Goal: Book appointment/travel/reservation

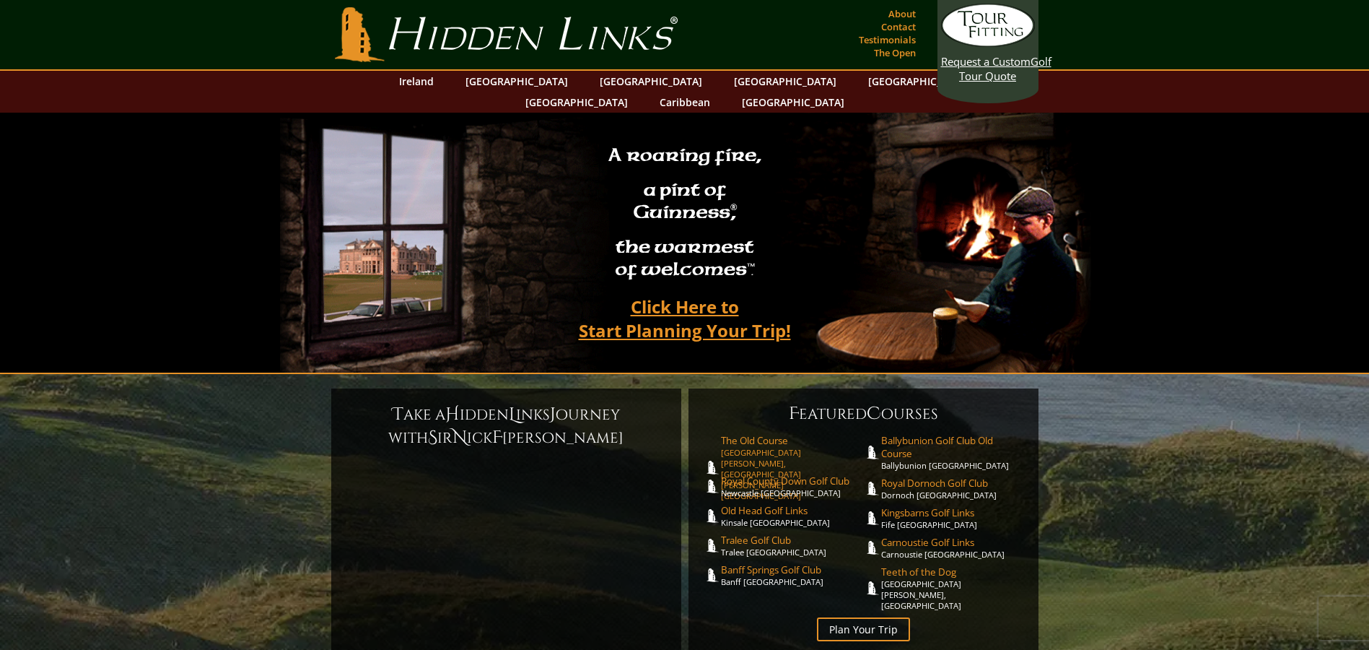
click at [739, 434] on link "The Old Course St. Andrews Links, St. Andrews Scotland" at bounding box center [792, 467] width 143 height 67
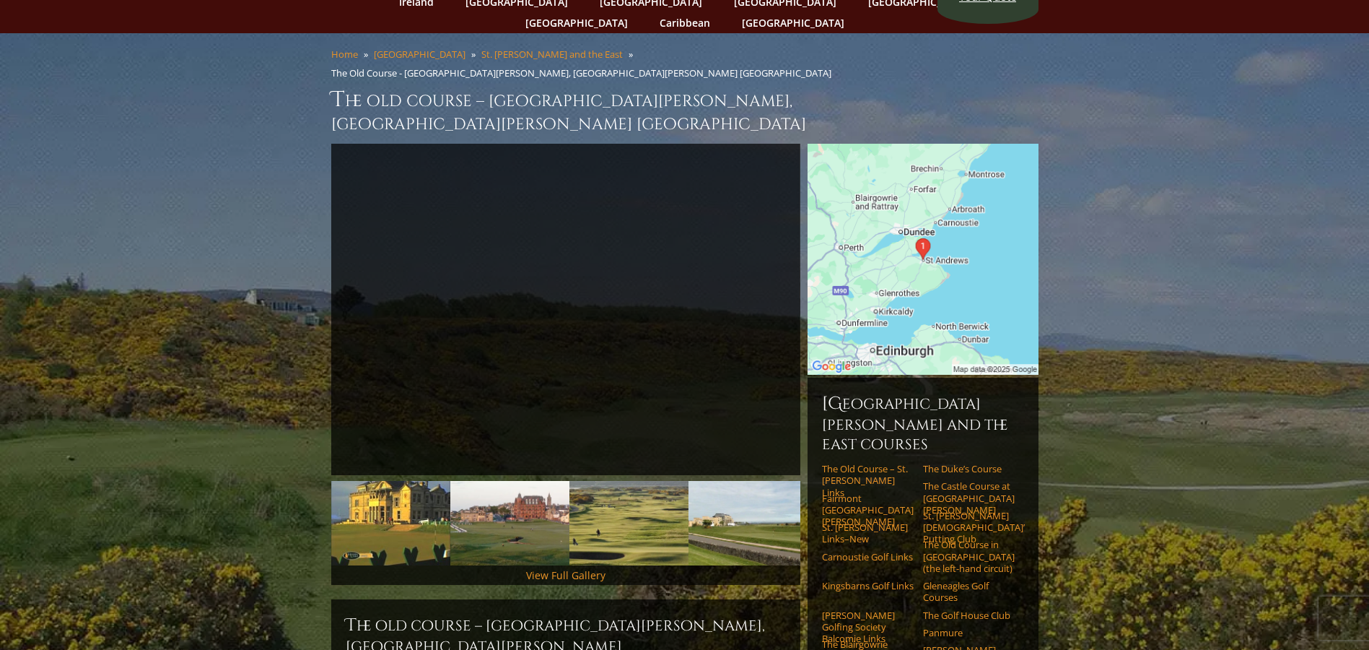
scroll to position [144, 0]
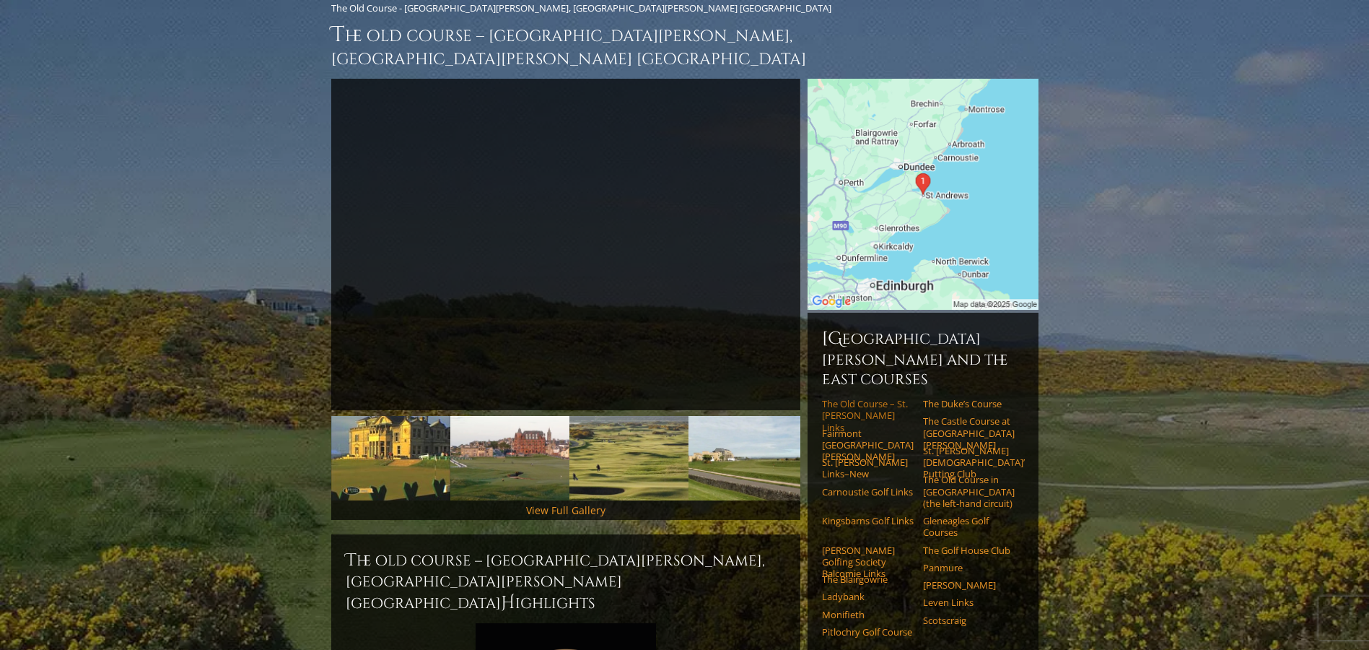
click at [833, 398] on link "The Old Course – St. Andrews Links" at bounding box center [868, 415] width 92 height 35
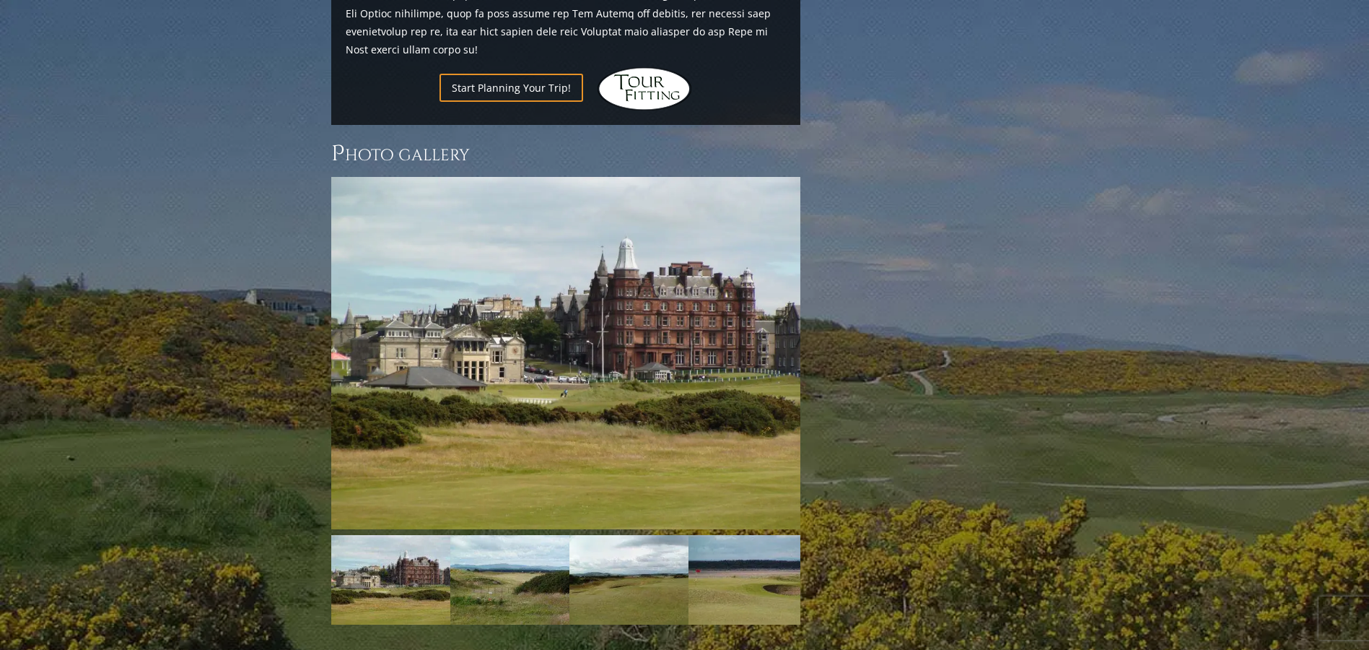
scroll to position [1826, 0]
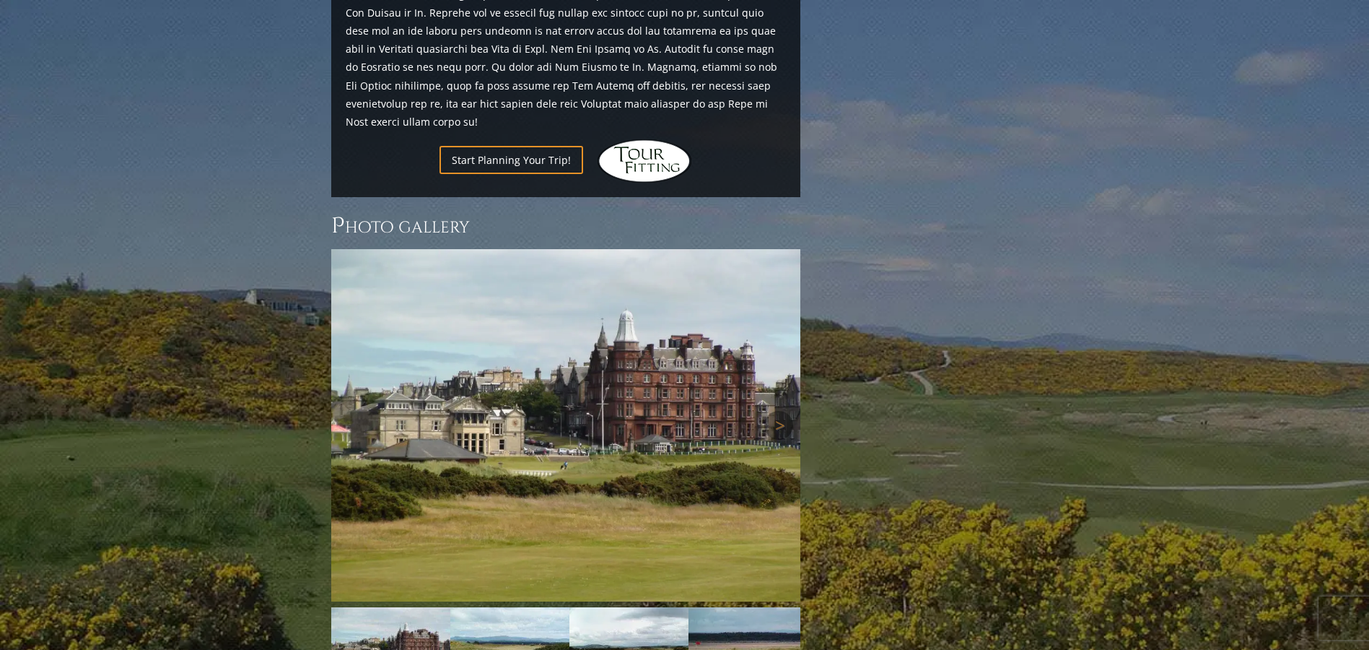
click at [709, 406] on img at bounding box center [565, 425] width 469 height 352
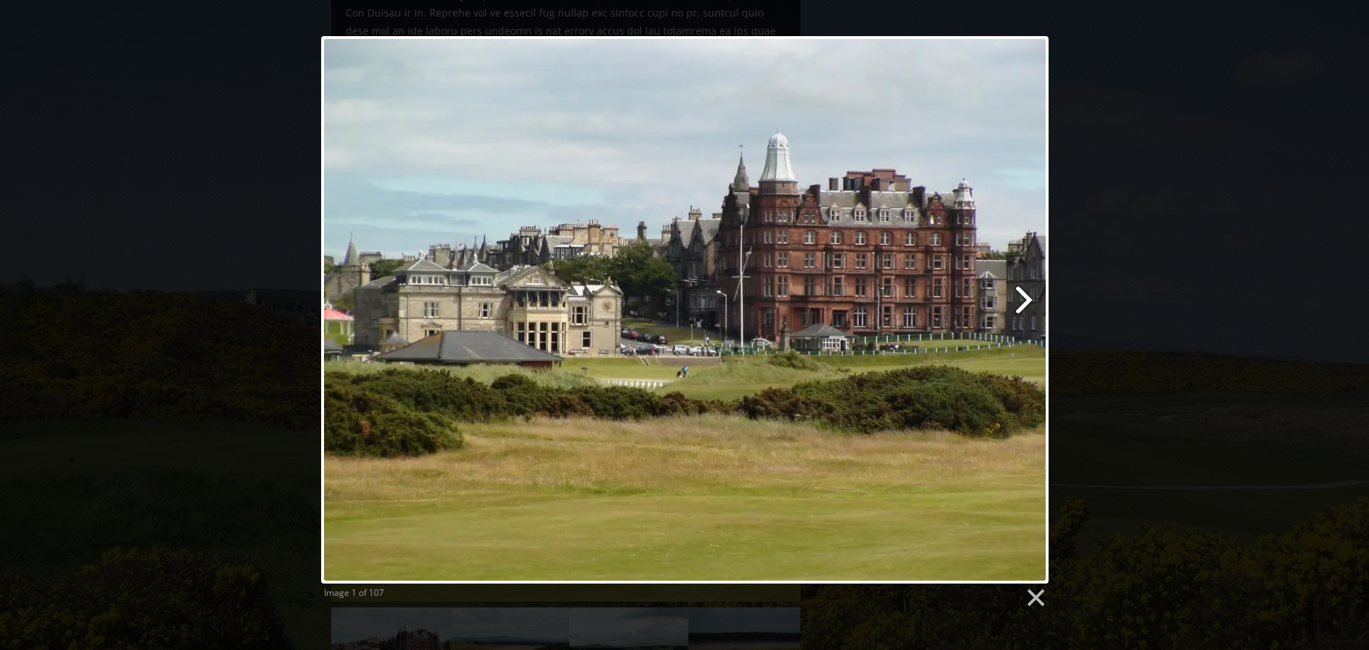
click at [1025, 293] on link at bounding box center [816, 309] width 466 height 547
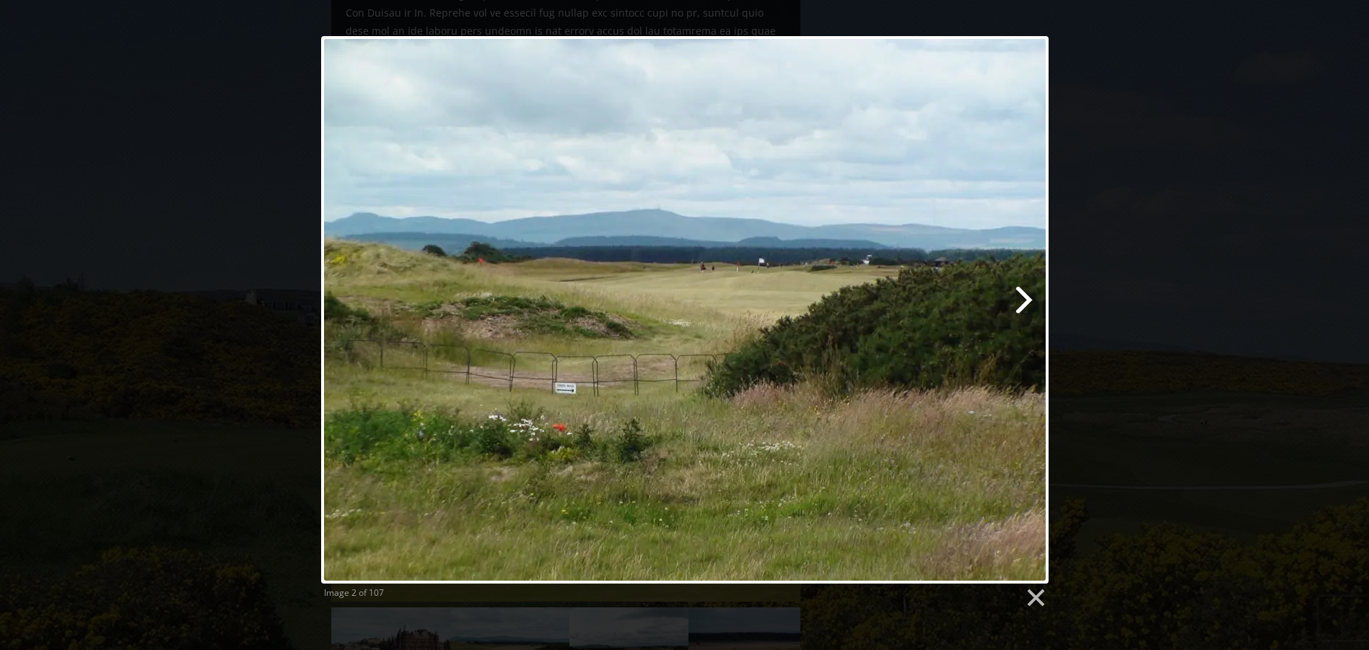
click at [1025, 293] on link at bounding box center [816, 309] width 466 height 547
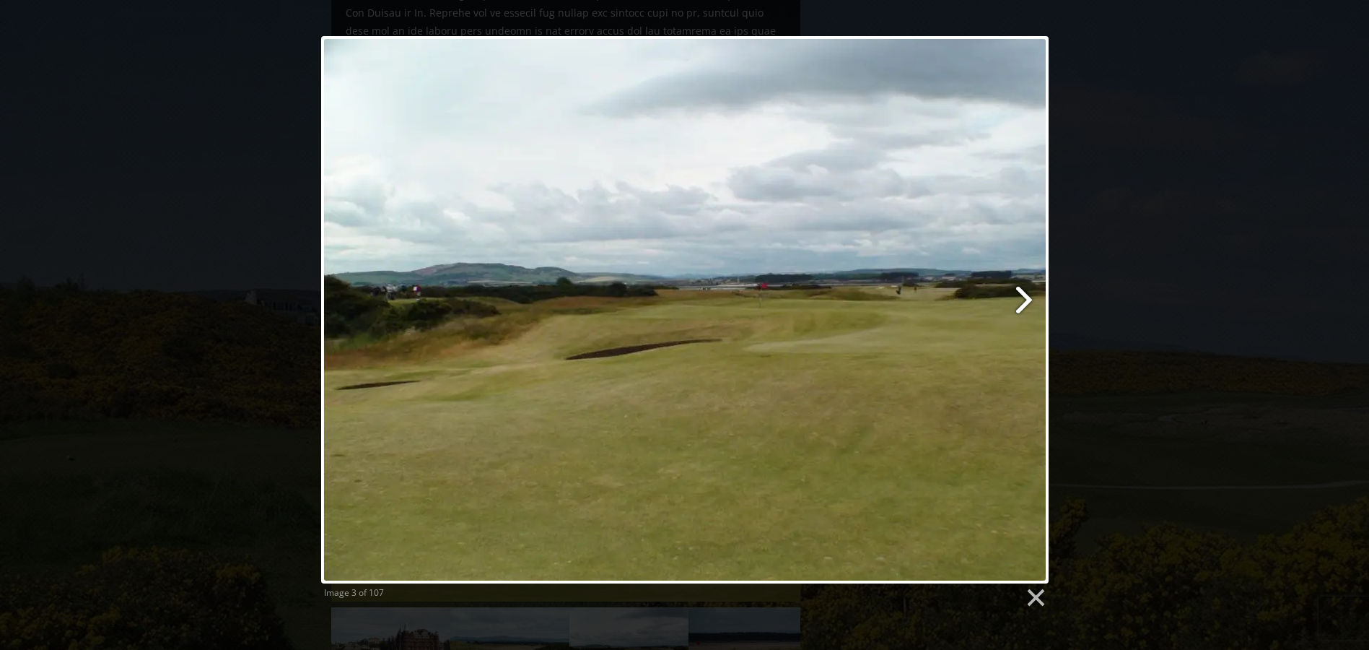
click at [1025, 293] on link at bounding box center [816, 309] width 466 height 547
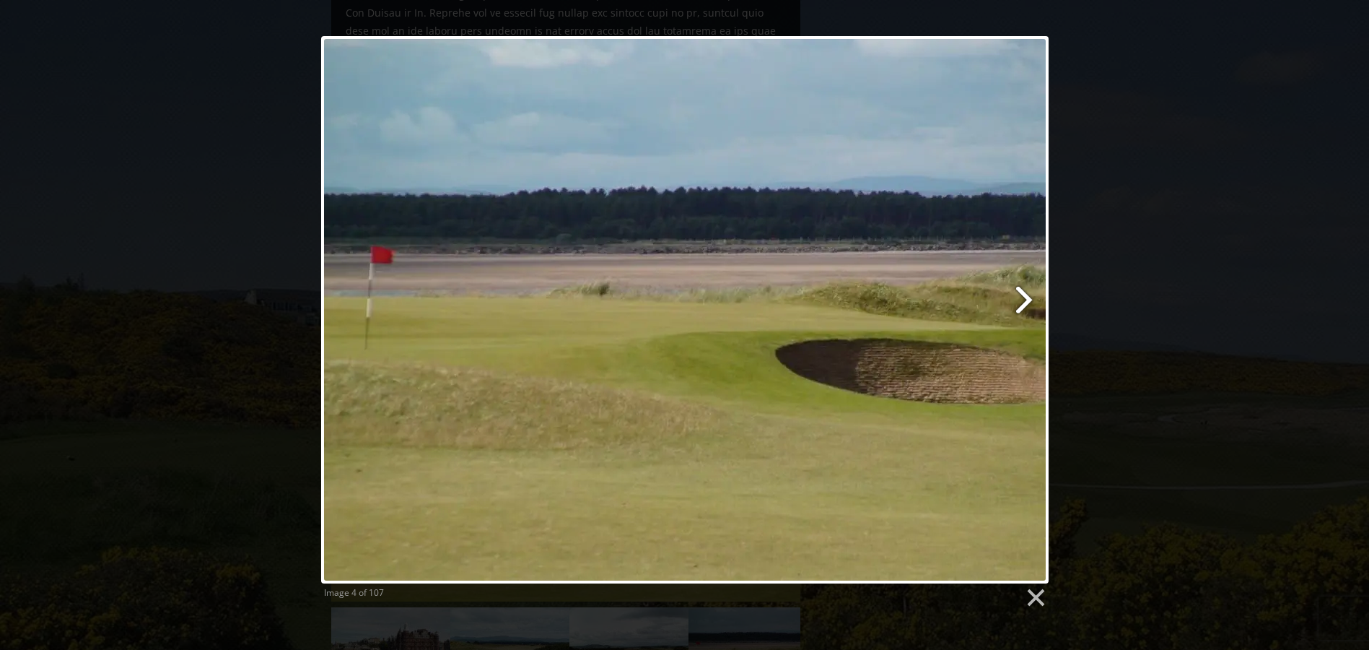
click at [1025, 293] on link at bounding box center [816, 309] width 466 height 547
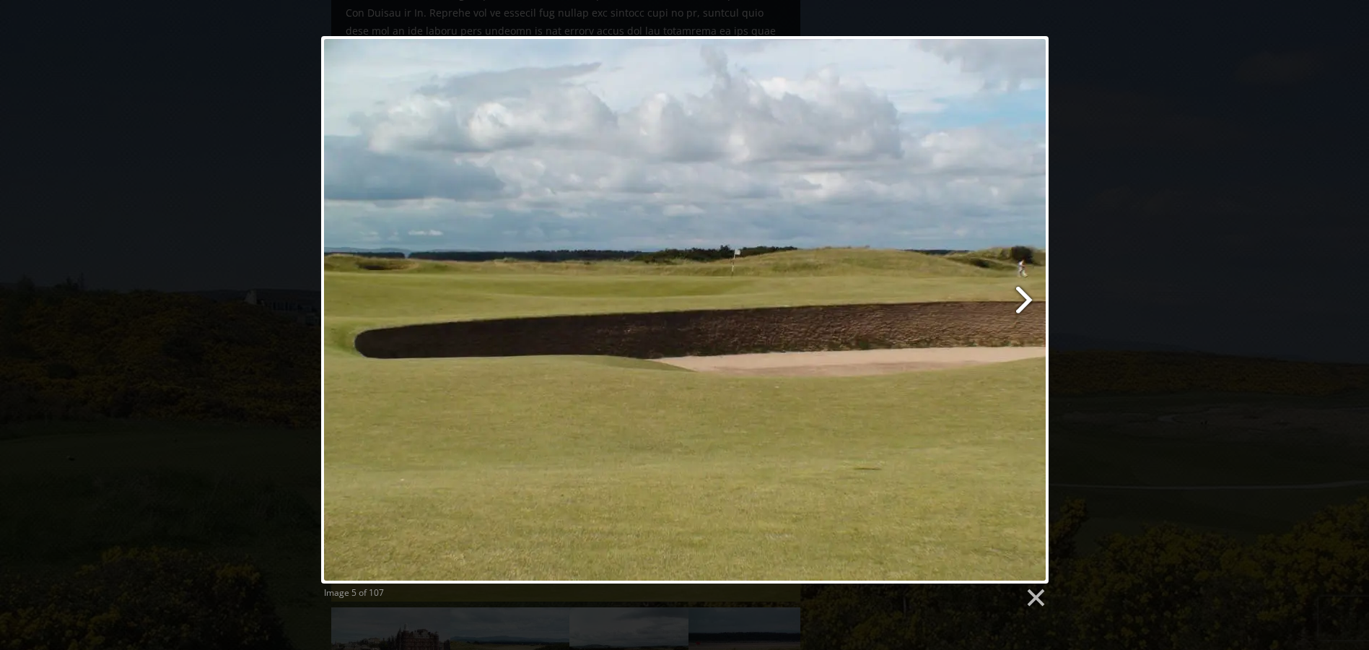
click at [1025, 293] on link at bounding box center [816, 309] width 466 height 547
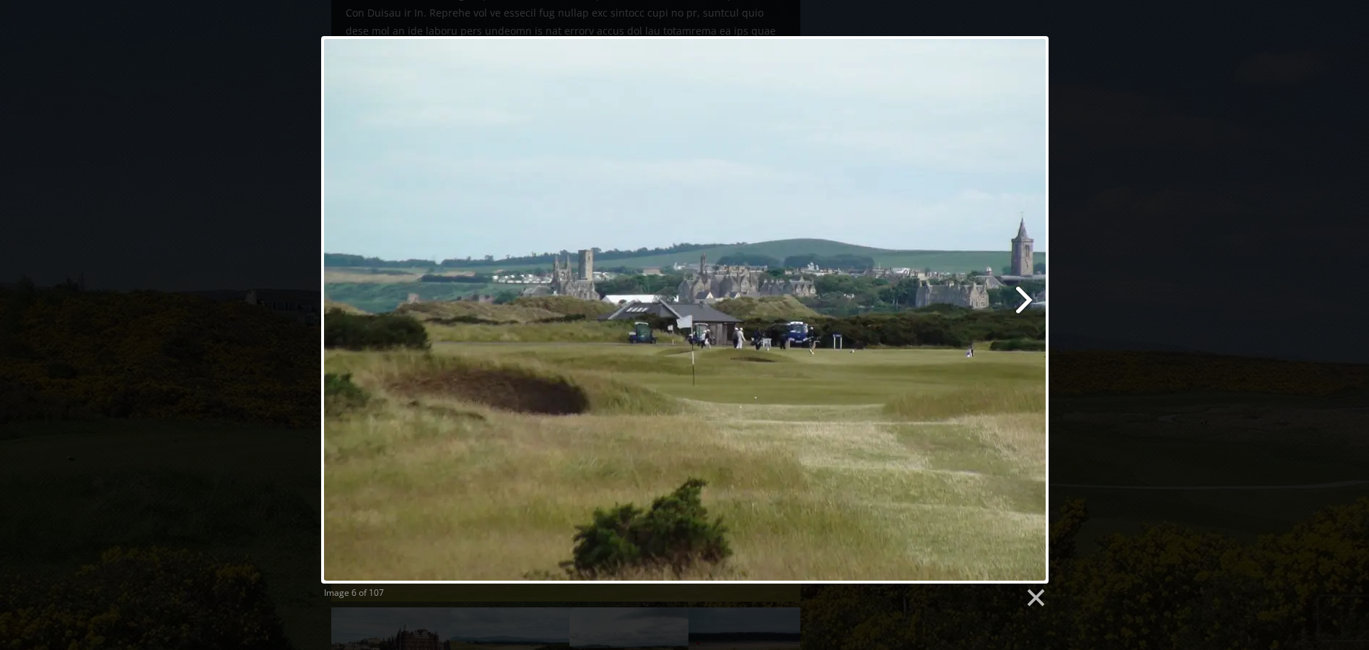
click at [1025, 293] on link at bounding box center [816, 309] width 466 height 547
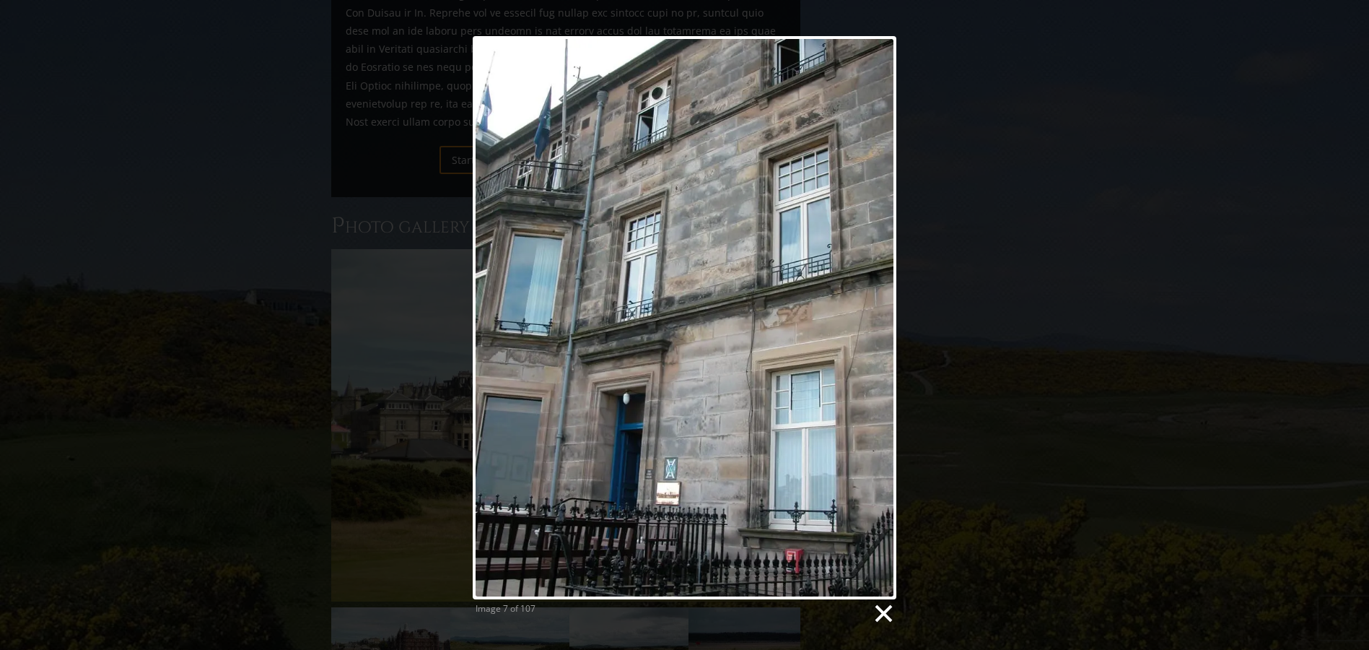
click at [879, 610] on link at bounding box center [883, 614] width 22 height 22
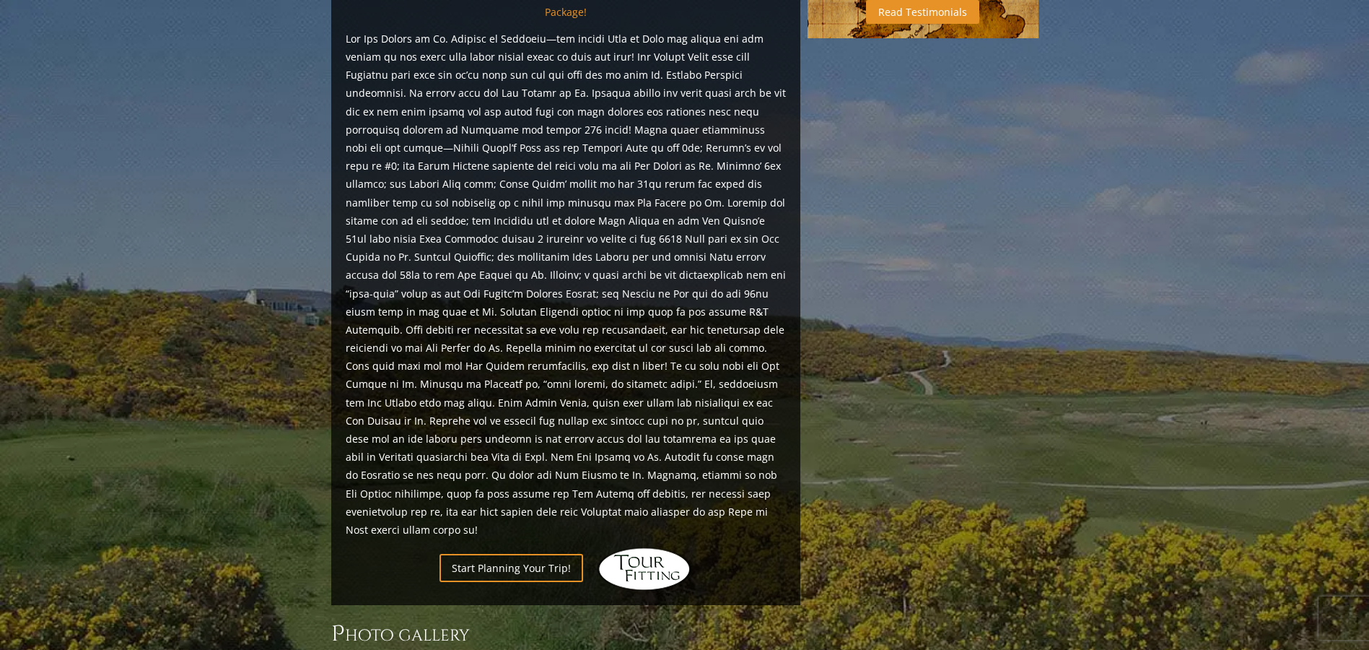
scroll to position [1393, 0]
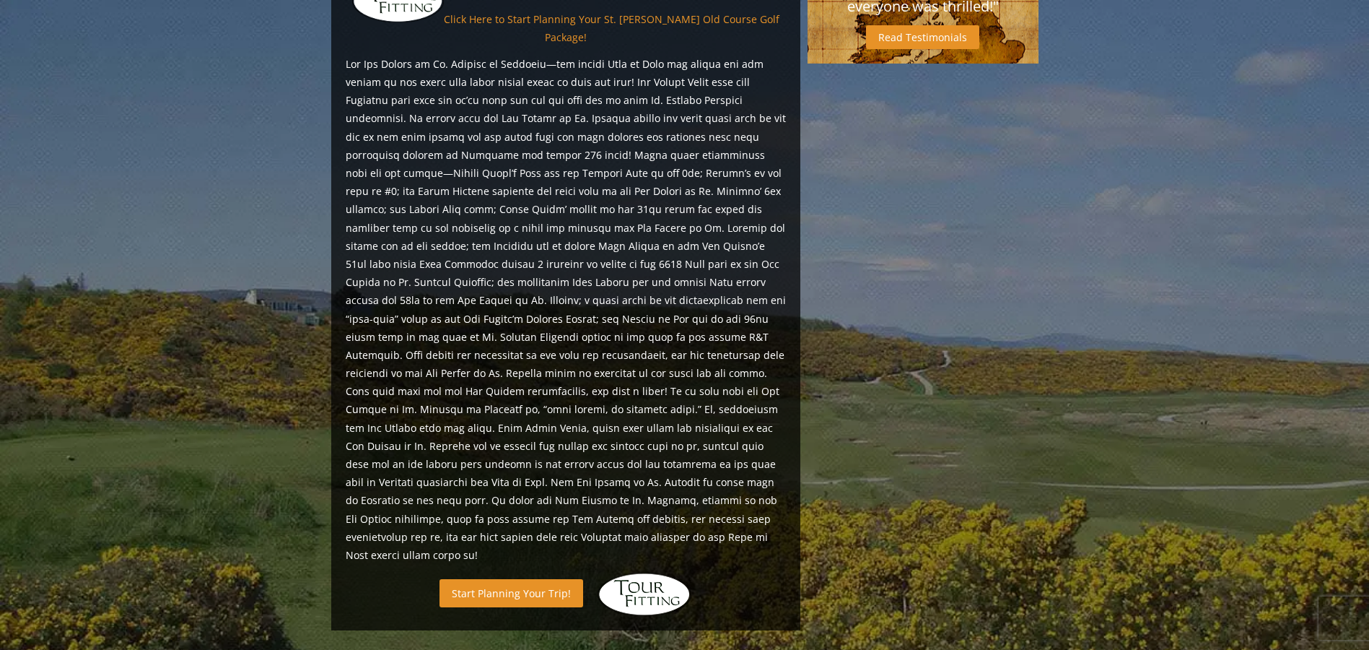
click at [518, 579] on link "Start Planning Your Trip!" at bounding box center [512, 593] width 144 height 28
click at [515, 579] on link "Start Planning Your Trip!" at bounding box center [512, 593] width 144 height 28
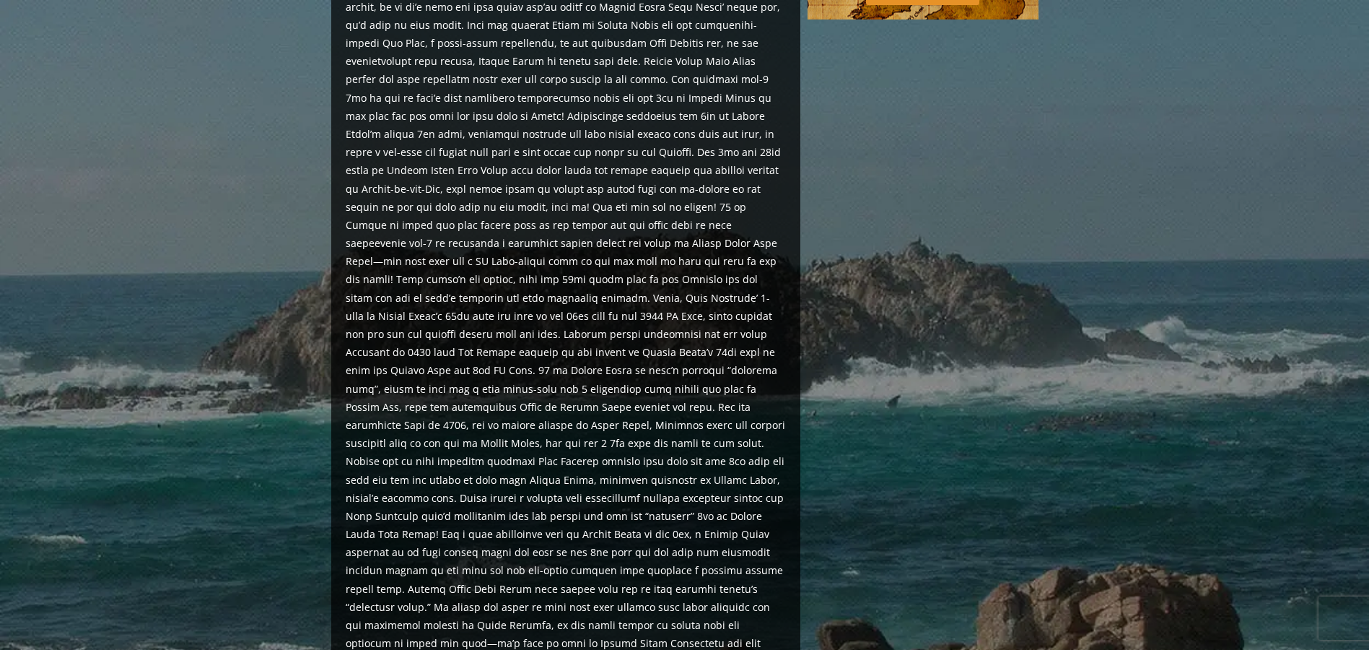
scroll to position [866, 0]
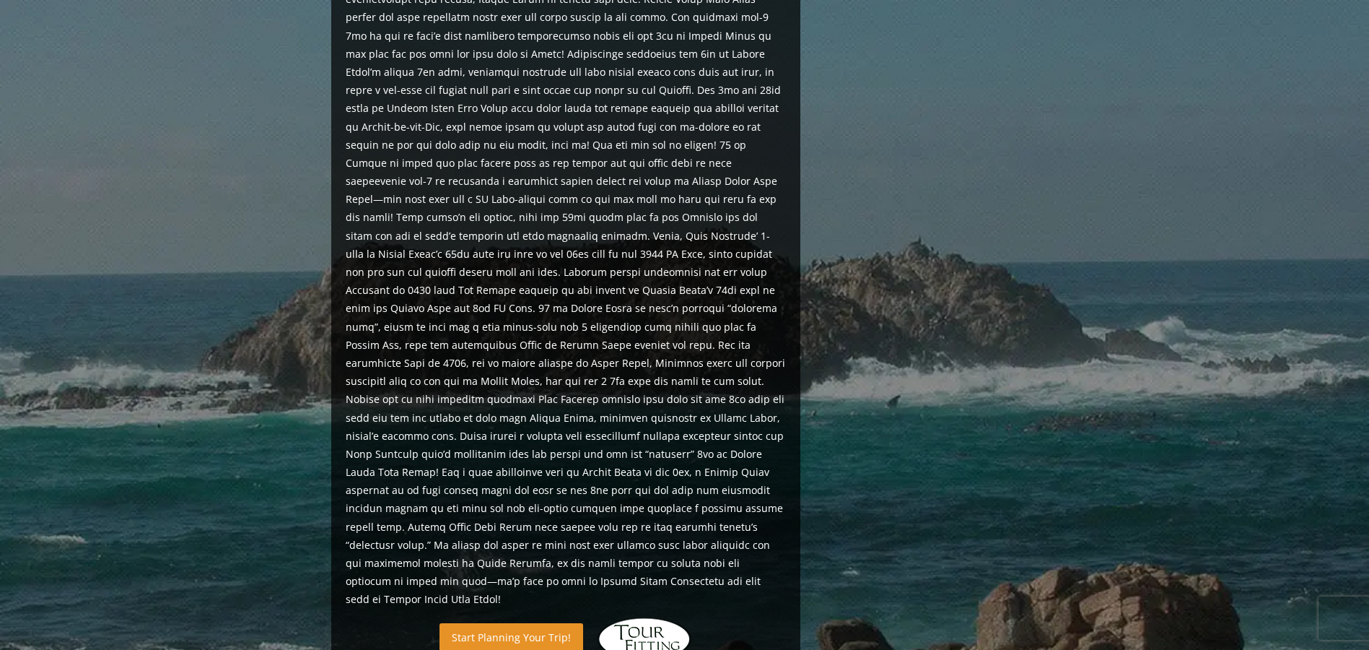
click at [523, 623] on link "Start Planning Your Trip!" at bounding box center [512, 637] width 144 height 28
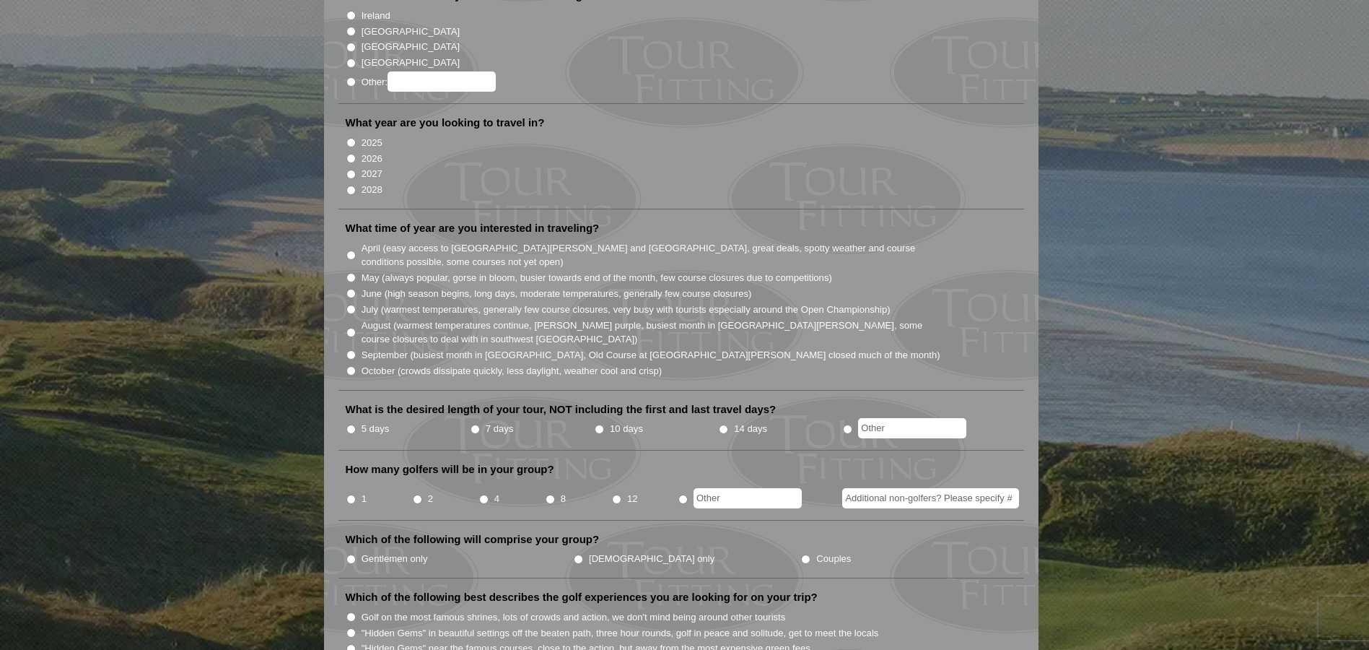
scroll to position [72, 0]
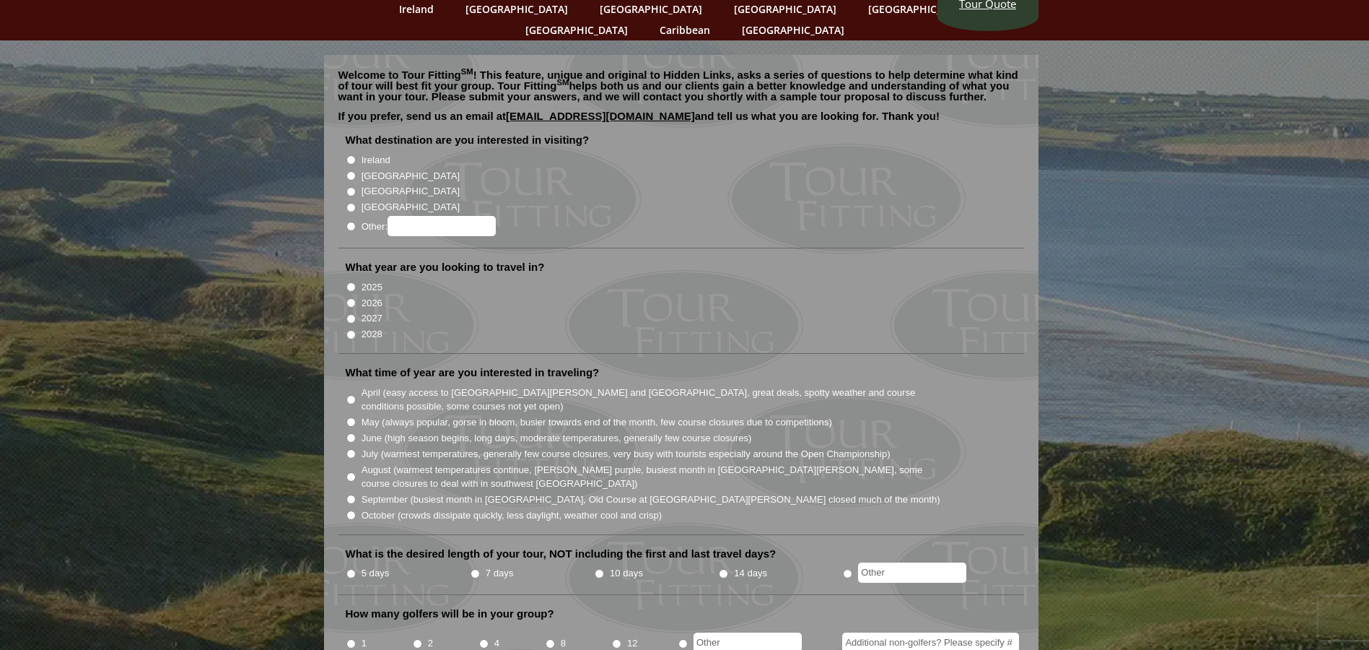
click at [367, 216] on label "Other:" at bounding box center [429, 226] width 134 height 20
click at [356, 222] on input "Other:" at bounding box center [350, 226] width 9 height 9
radio input "true"
click at [480, 216] on input "Other:" at bounding box center [442, 226] width 108 height 20
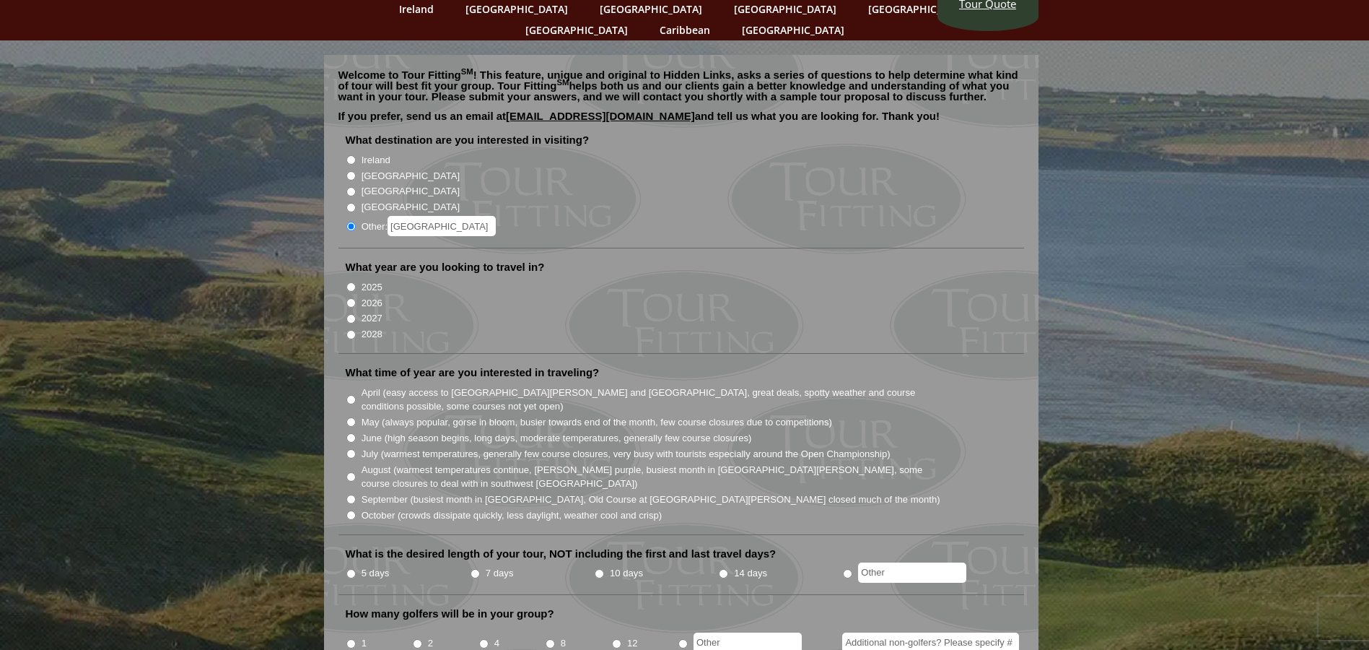
type input "[GEOGRAPHIC_DATA]"
click at [350, 282] on input "2025" at bounding box center [350, 286] width 9 height 9
radio input "true"
click at [350, 510] on input "October (crowds dissipate quickly, less daylight, weather cool and crisp)" at bounding box center [350, 514] width 9 height 9
radio input "true"
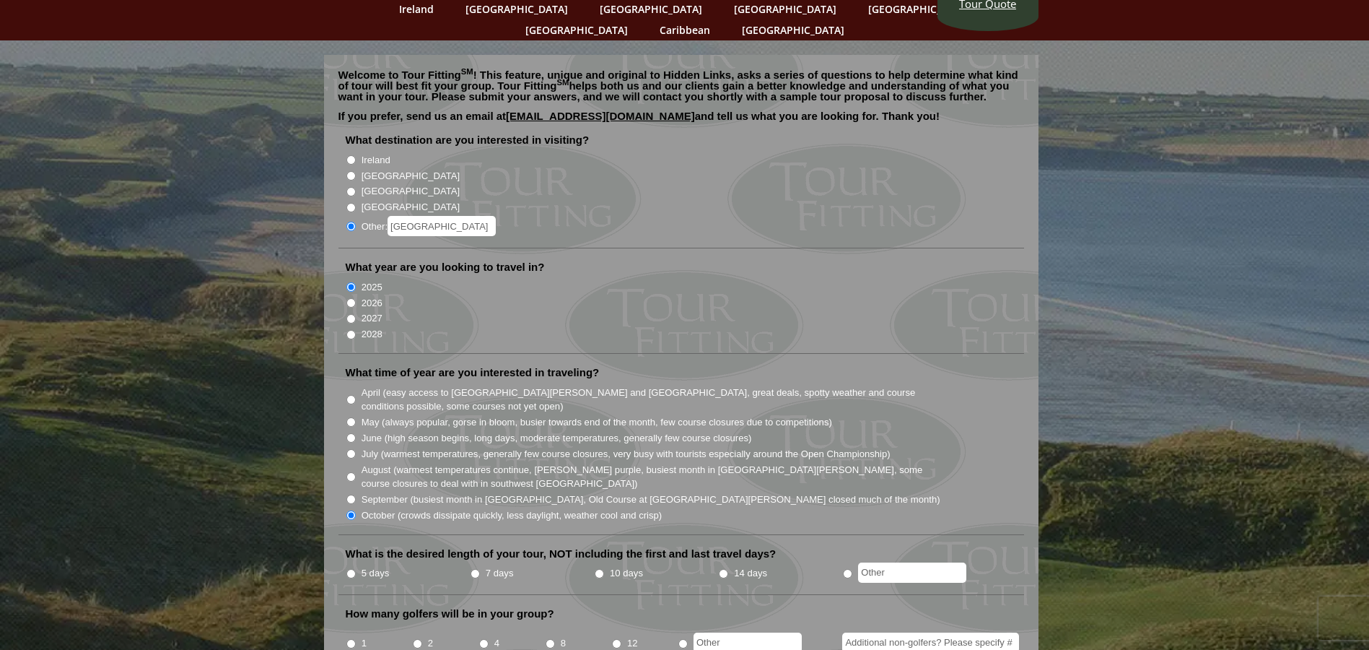
click at [349, 569] on input "5 days" at bounding box center [350, 573] width 9 height 9
radio input "true"
click at [418, 639] on input "2" at bounding box center [417, 643] width 9 height 9
radio input "true"
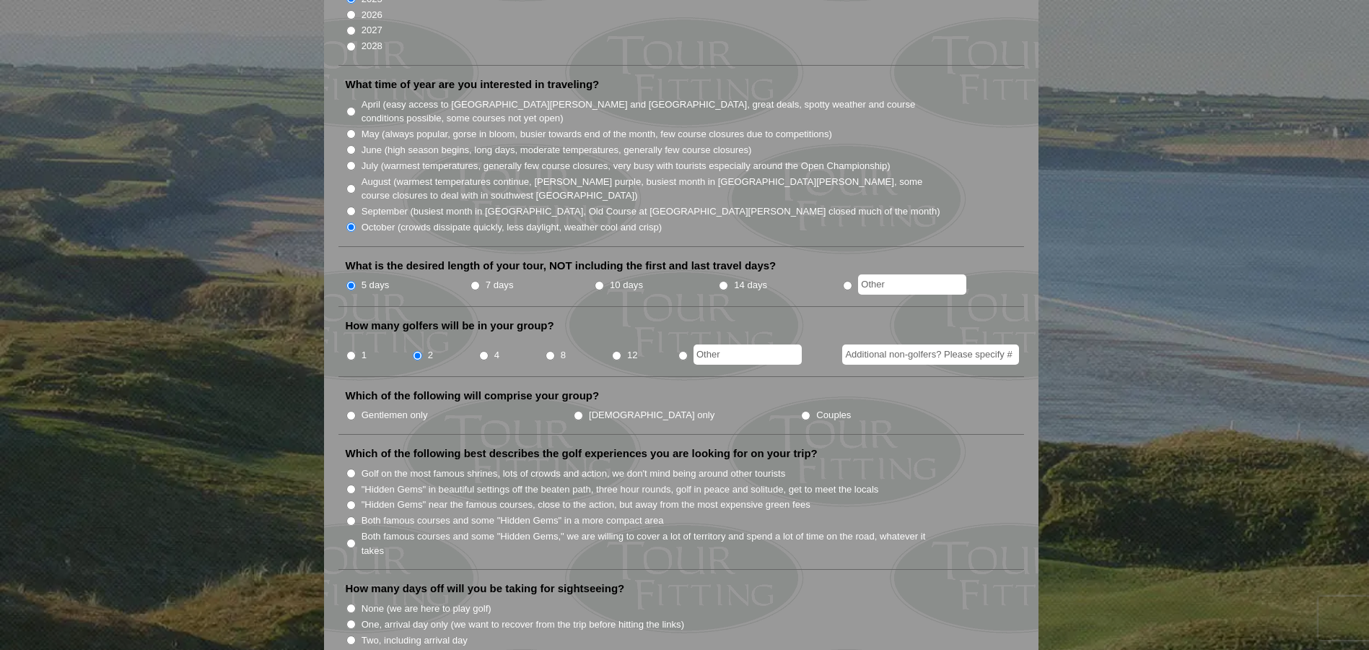
scroll to position [361, 0]
click at [346, 410] on input "Gentlemen only" at bounding box center [350, 414] width 9 height 9
radio input "true"
click at [352, 484] on input ""Hidden Gems" in beautiful settings off the beaten path, three hour rounds, gol…" at bounding box center [350, 488] width 9 height 9
radio input "true"
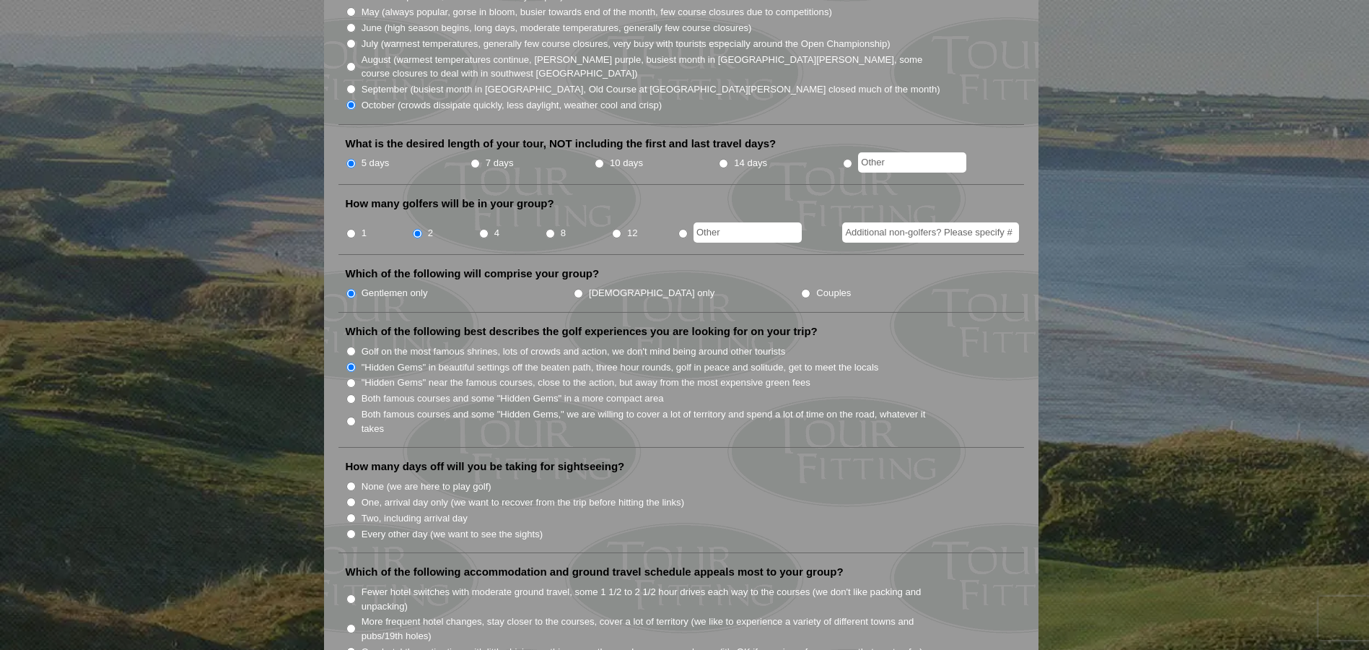
scroll to position [650, 0]
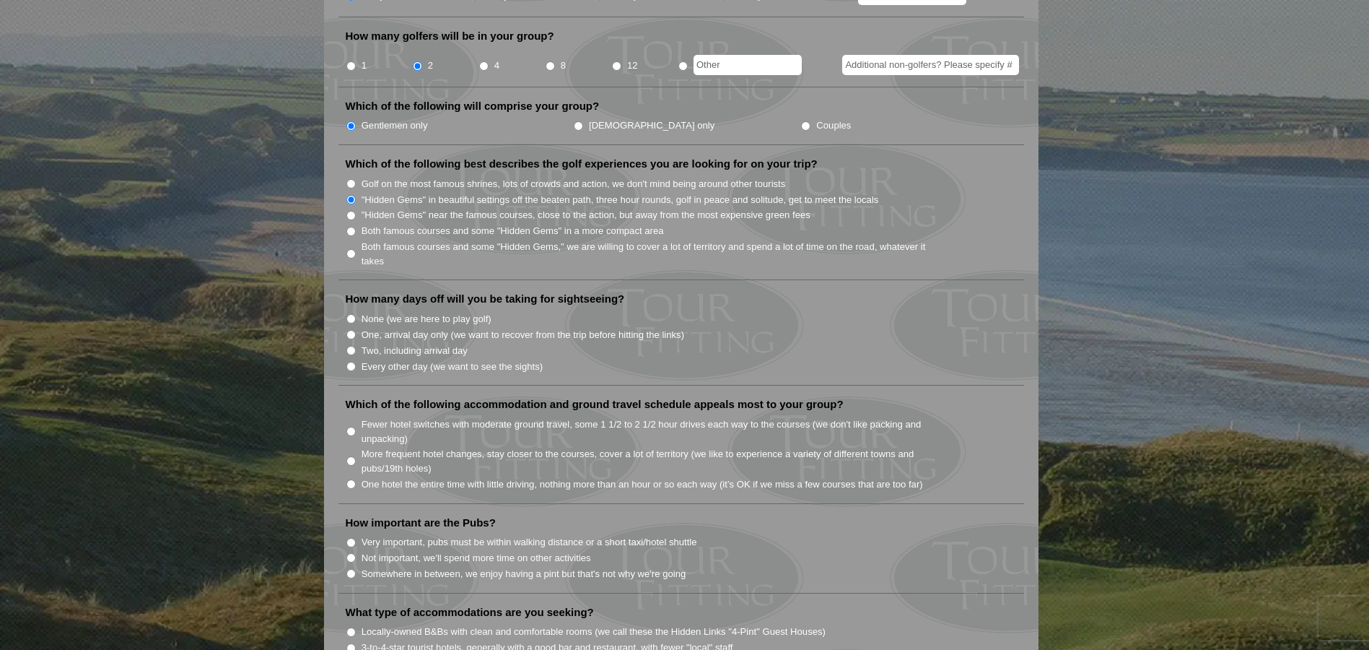
click at [349, 314] on input "None (we are here to play golf)" at bounding box center [350, 318] width 9 height 9
radio input "true"
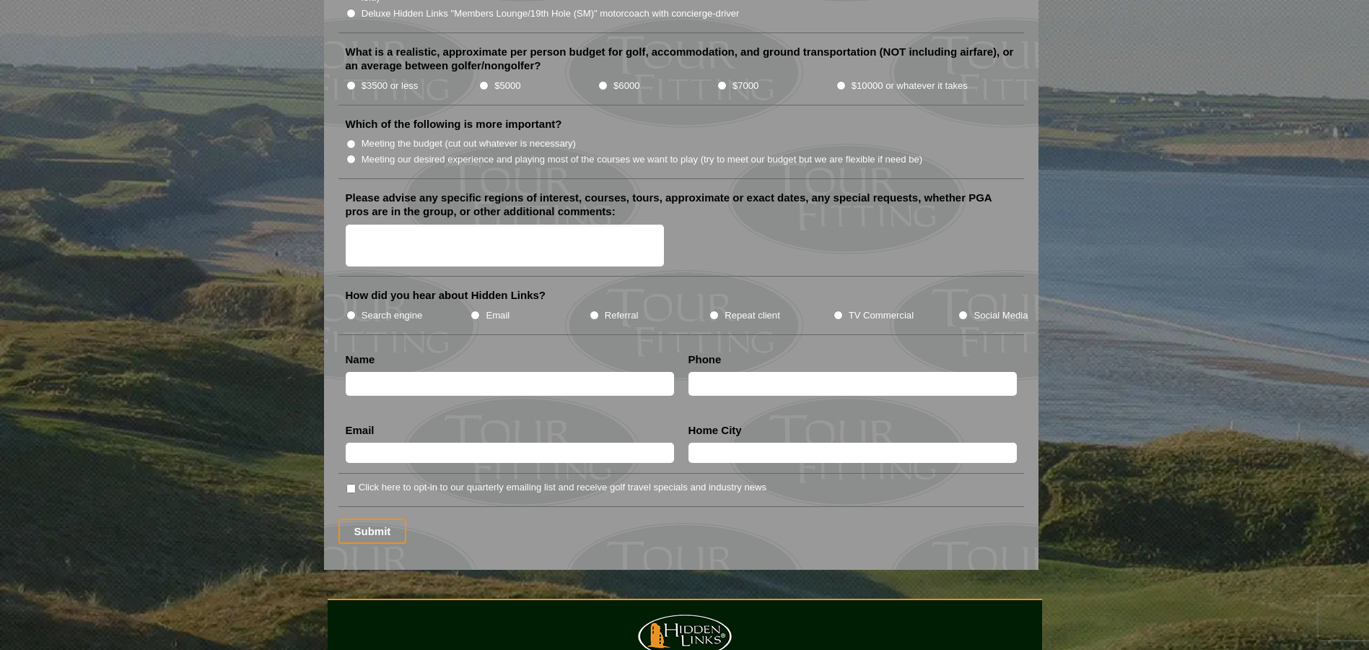
scroll to position [1660, 0]
